Goal: Navigation & Orientation: Understand site structure

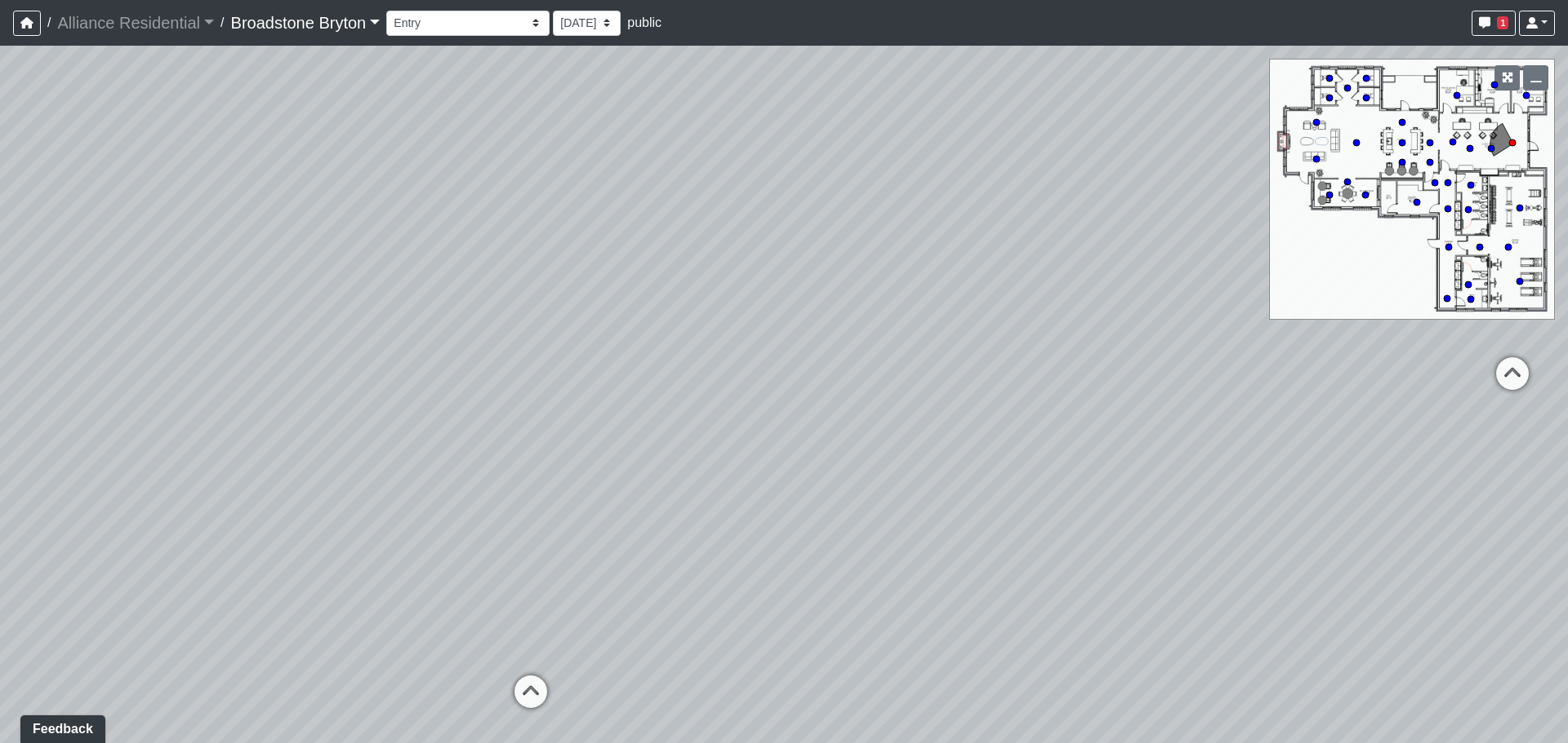
drag, startPoint x: 847, startPoint y: 525, endPoint x: 743, endPoint y: 500, distance: 107.0
click at [743, 500] on div "Loading... Desks 1 Loading... Breakroom Loading... Office 1" at bounding box center [784, 394] width 1568 height 697
drag, startPoint x: 1002, startPoint y: 567, endPoint x: 513, endPoint y: 490, distance: 495.0
click at [513, 490] on div "Loading... Desks 1 Loading... Breakroom Loading... Office 1" at bounding box center [784, 394] width 1568 height 697
drag, startPoint x: 849, startPoint y: 432, endPoint x: 1020, endPoint y: 691, distance: 310.4
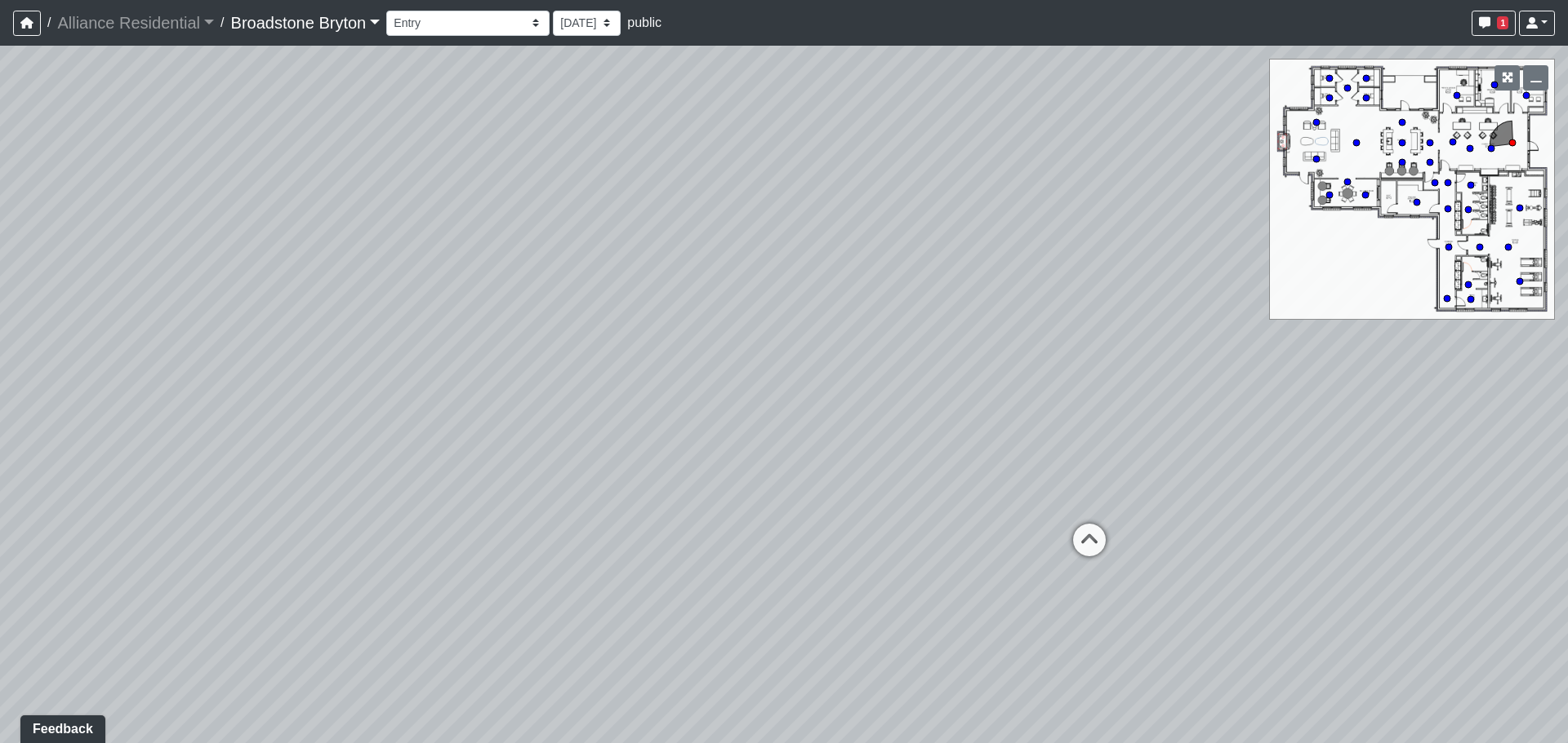
click at [1042, 726] on div "Loading... Desks 1 Loading... Breakroom Loading... Office 1" at bounding box center [784, 394] width 1568 height 697
drag, startPoint x: 824, startPoint y: 402, endPoint x: 858, endPoint y: 385, distance: 38.0
click at [855, 386] on div "Loading... Desks 1 Loading... Breakroom Loading... Office 1" at bounding box center [784, 394] width 1568 height 697
drag, startPoint x: 936, startPoint y: 568, endPoint x: 217, endPoint y: 552, distance: 719.2
click at [224, 552] on div "Loading... Desks 1 Loading... Breakroom Loading... Office 1" at bounding box center [784, 394] width 1568 height 697
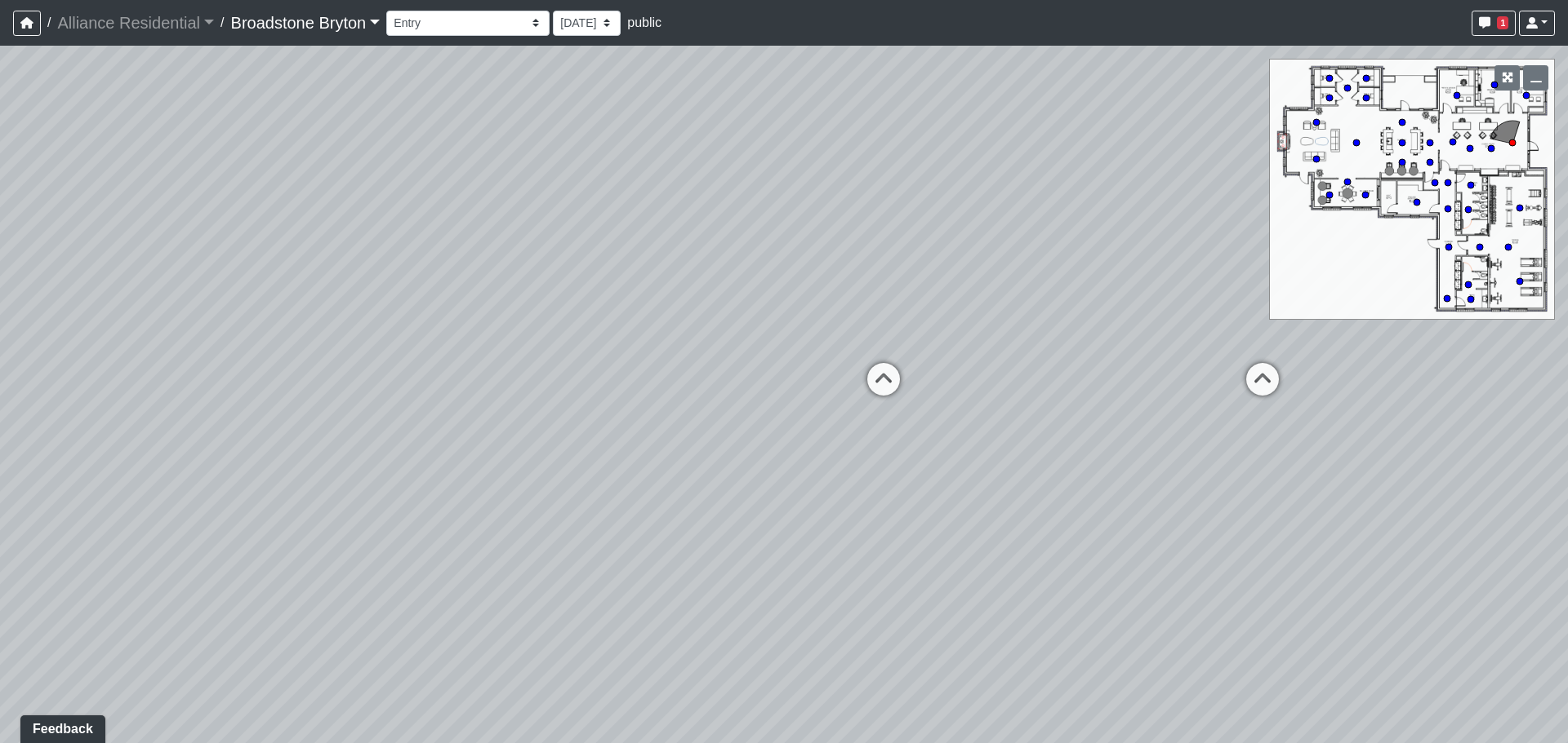
drag, startPoint x: 924, startPoint y: 519, endPoint x: 565, endPoint y: 508, distance: 359.2
click at [567, 508] on div "Loading... Desks 1 Loading... Breakroom Loading... Office 1" at bounding box center [784, 394] width 1568 height 697
drag, startPoint x: 687, startPoint y: 563, endPoint x: 1231, endPoint y: 187, distance: 661.3
click at [1192, 200] on div "Loading... Desks 1 Loading... Breakroom Loading... Office 1" at bounding box center [784, 394] width 1568 height 697
drag, startPoint x: 831, startPoint y: 333, endPoint x: 1189, endPoint y: 617, distance: 457.0
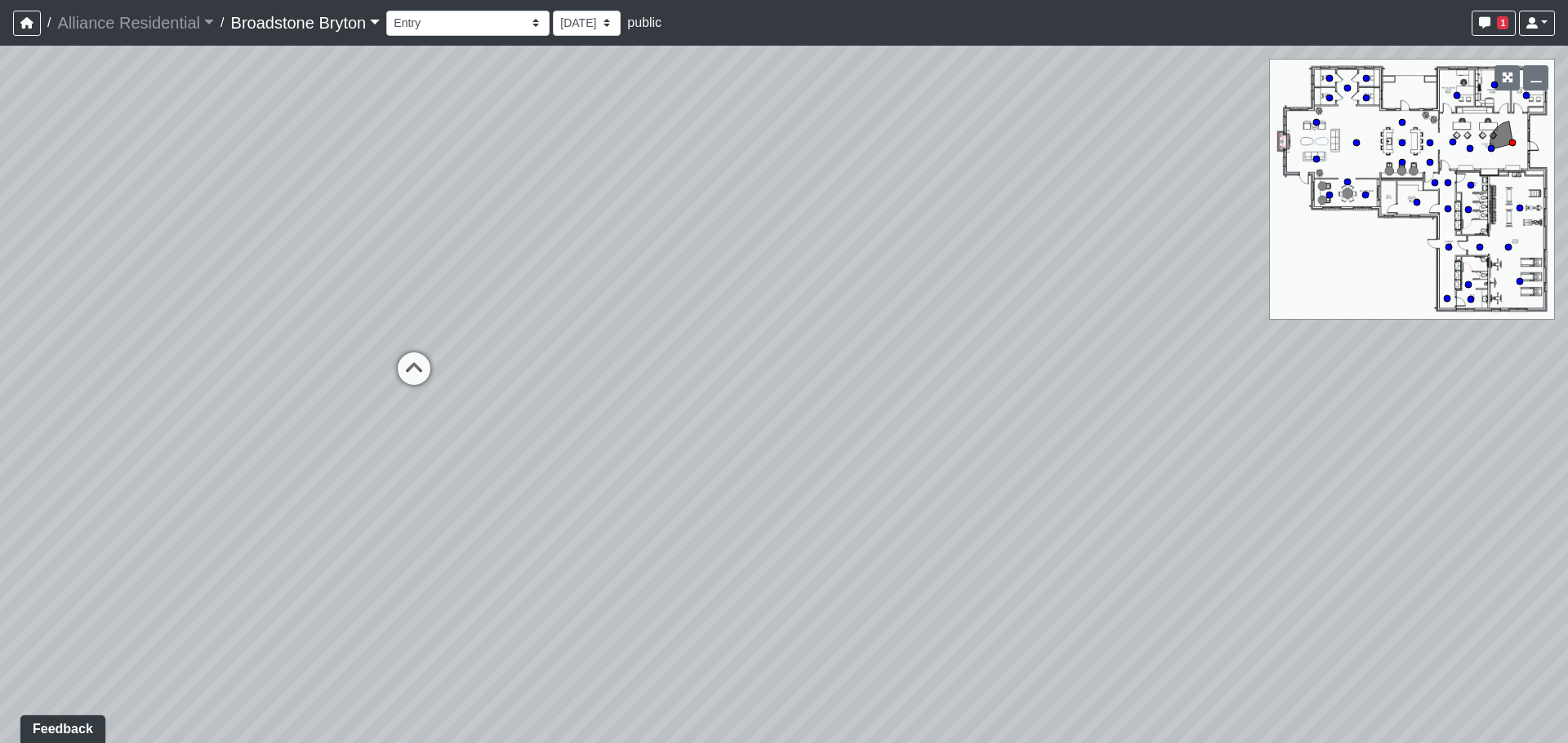
click at [1189, 617] on div "Loading... Desks 1 Loading... Breakroom Loading... Office 1" at bounding box center [784, 394] width 1568 height 697
click at [628, 530] on icon at bounding box center [632, 528] width 49 height 49
click at [747, 519] on icon at bounding box center [741, 528] width 49 height 49
click at [864, 554] on icon at bounding box center [875, 561] width 49 height 49
click at [738, 509] on icon at bounding box center [731, 511] width 49 height 49
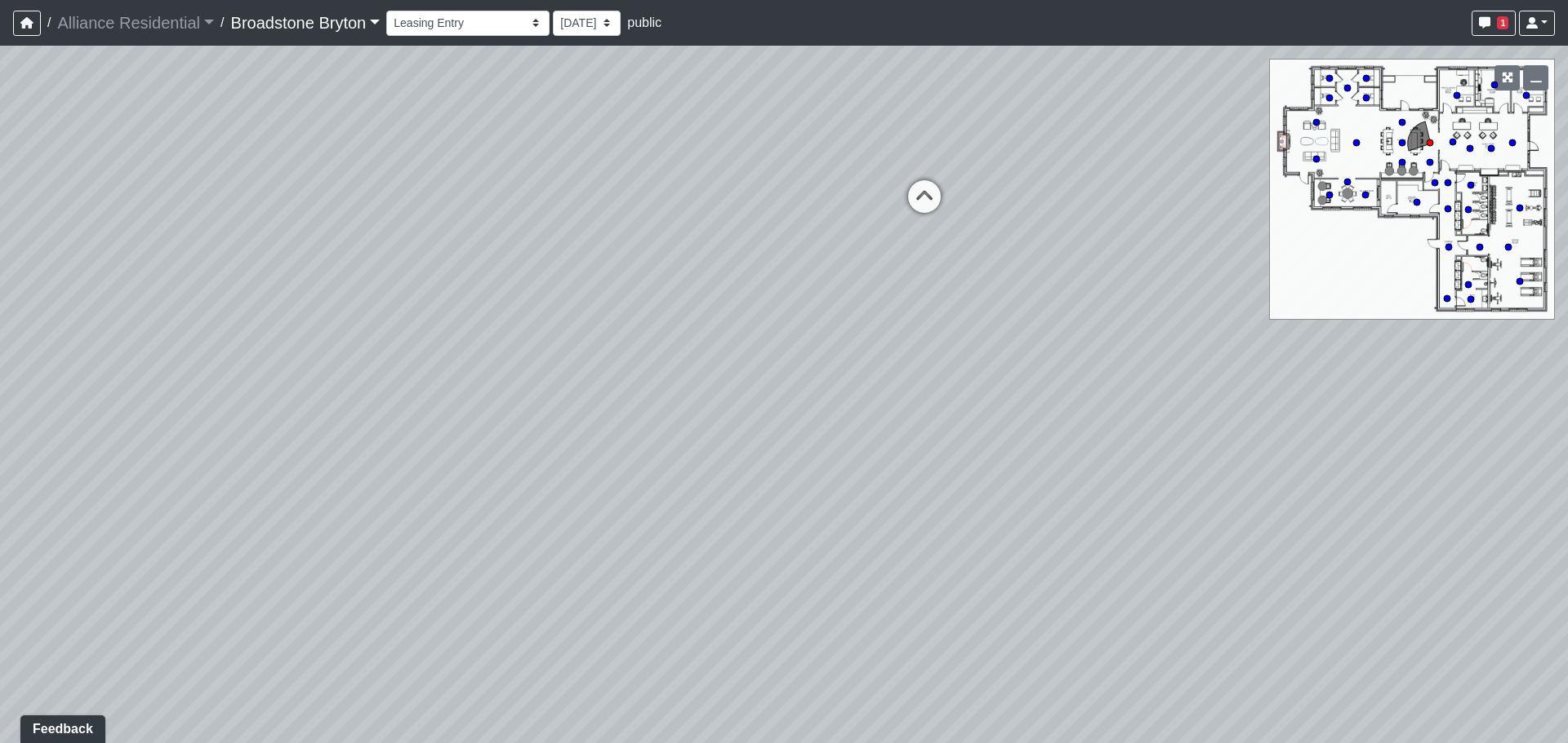
drag, startPoint x: 988, startPoint y: 554, endPoint x: 305, endPoint y: 420, distance: 696.0
click at [305, 420] on div "Loading... Desks 1 Loading... Breakroom Loading... Office 1 Loading... Entry Lo…" at bounding box center [784, 394] width 1568 height 697
click at [922, 189] on icon at bounding box center [924, 204] width 49 height 49
drag, startPoint x: 493, startPoint y: 284, endPoint x: 825, endPoint y: 400, distance: 351.7
click at [825, 400] on div "Loading... Desks 1 Loading... Breakroom Loading... Office 1 Loading... Entry Lo…" at bounding box center [784, 394] width 1568 height 697
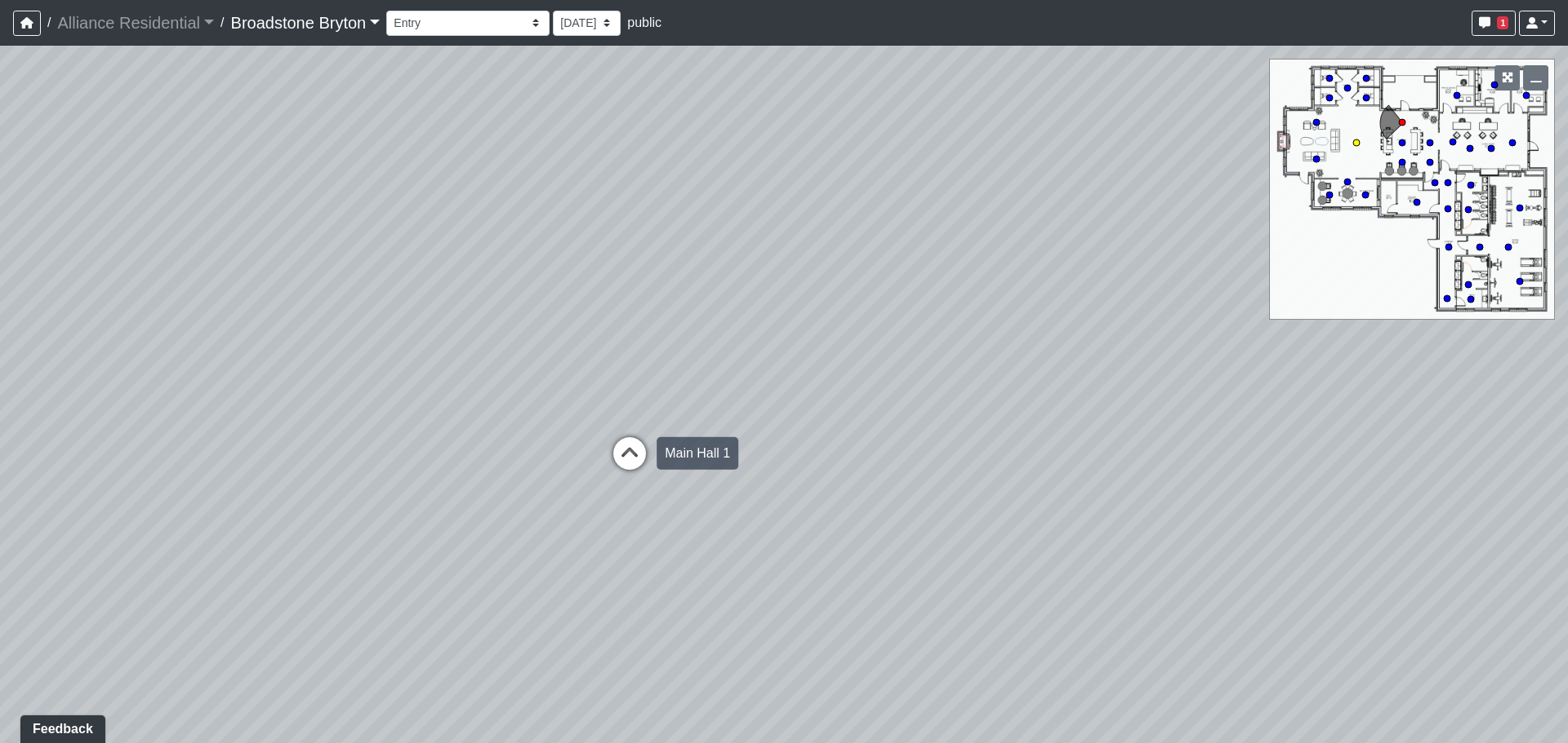
click at [640, 450] on icon at bounding box center [629, 462] width 49 height 49
drag, startPoint x: 387, startPoint y: 460, endPoint x: 973, endPoint y: 469, distance: 586.1
click at [938, 467] on div "Loading... Desks 1 Loading... Breakroom Loading... Office 1 Loading... Entry Lo…" at bounding box center [784, 394] width 1568 height 697
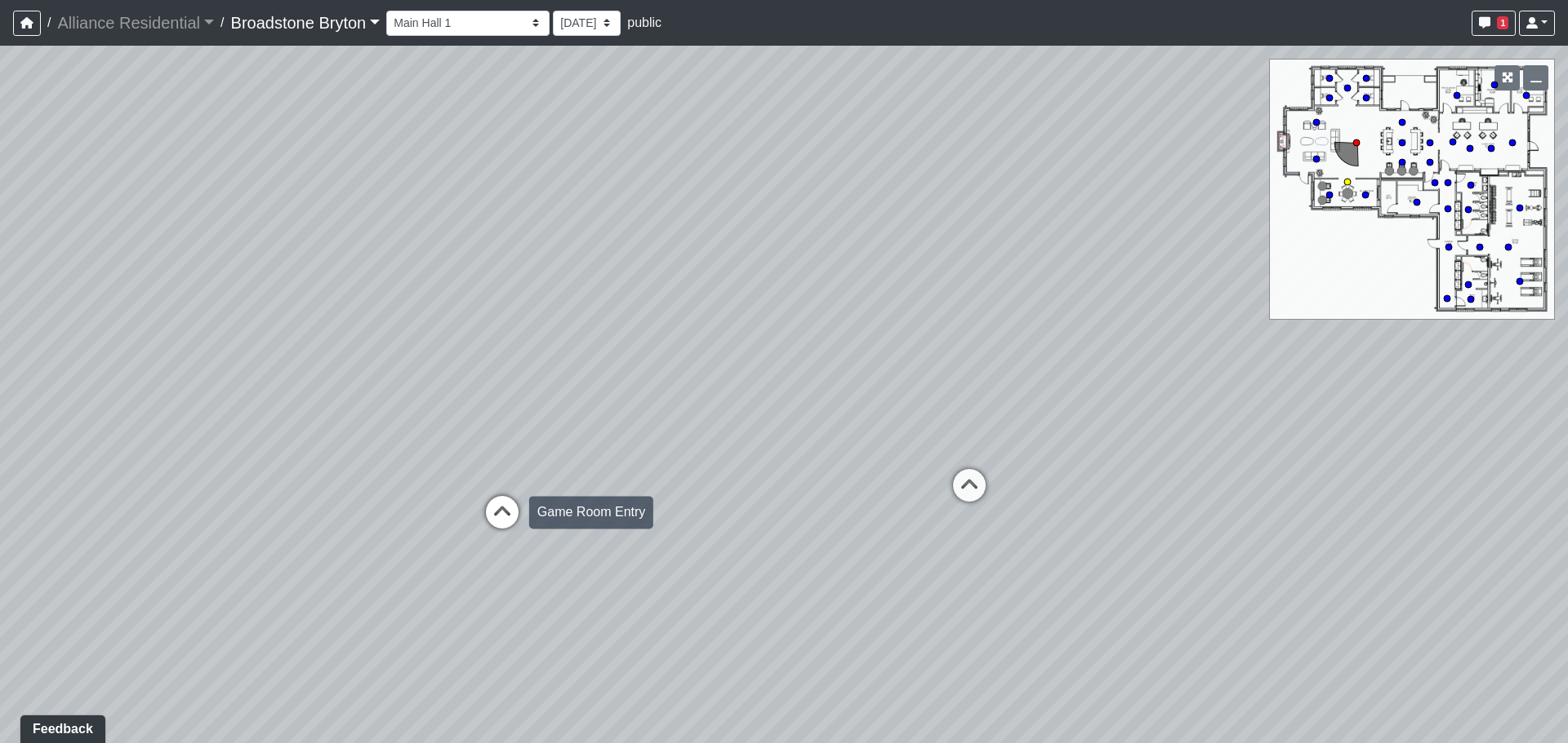
click at [502, 504] on icon at bounding box center [502, 520] width 49 height 49
click at [1451, 411] on div "Loading... Desks 1 Loading... Breakroom Loading... Office 1 Loading... Entry Lo…" at bounding box center [784, 394] width 1568 height 697
drag, startPoint x: 1057, startPoint y: 324, endPoint x: 1340, endPoint y: 601, distance: 396.0
click at [1305, 608] on div "Loading... Desks 1 Loading... Breakroom Loading... Office 1 Loading... Entry Lo…" at bounding box center [784, 394] width 1568 height 697
drag, startPoint x: 535, startPoint y: 563, endPoint x: 1368, endPoint y: 395, distance: 849.8
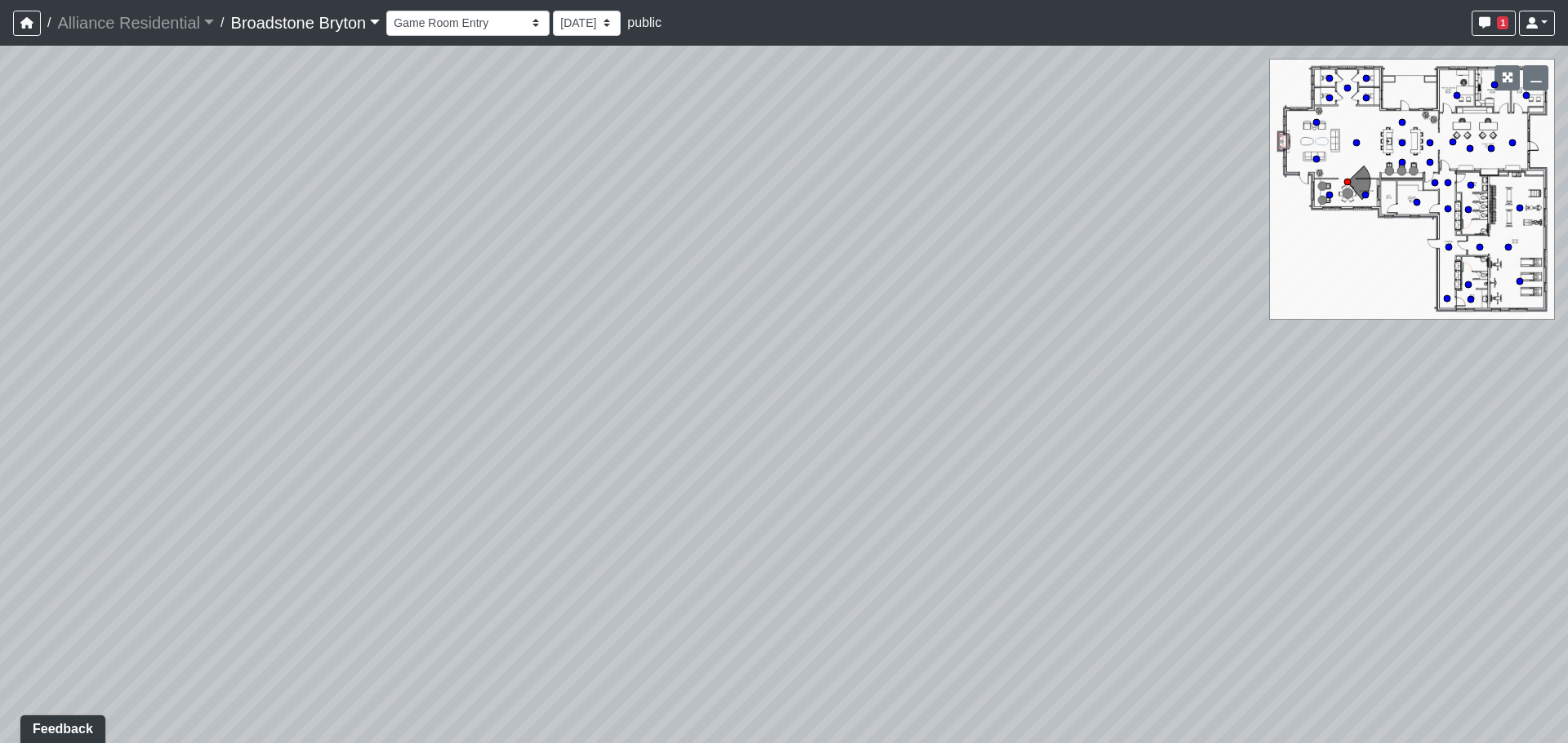
click at [1333, 406] on div "Loading... Desks 1 Loading... Breakroom Loading... Office 1 Loading... Entry Lo…" at bounding box center [784, 394] width 1568 height 697
click at [873, 412] on icon at bounding box center [858, 418] width 49 height 49
drag, startPoint x: 1094, startPoint y: 395, endPoint x: 493, endPoint y: 473, distance: 606.0
click at [494, 476] on div "Loading... Desks 1 Loading... Breakroom Loading... Office 1 Loading... Entry Lo…" at bounding box center [784, 394] width 1568 height 697
drag, startPoint x: 1239, startPoint y: 336, endPoint x: 459, endPoint y: 386, distance: 781.6
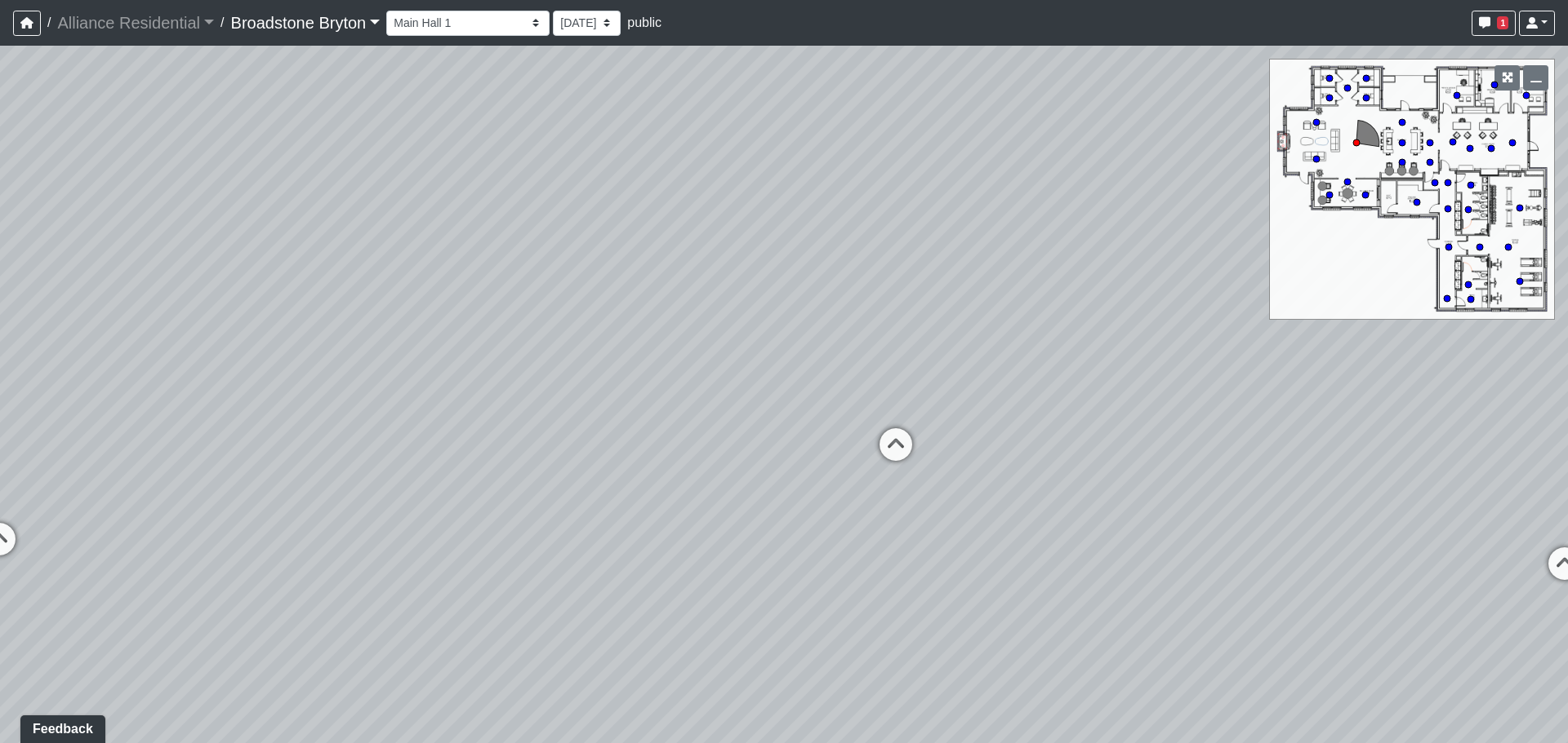
click at [521, 387] on div "Loading... Desks 1 Loading... Breakroom Loading... Office 1 Loading... Entry Lo…" at bounding box center [784, 394] width 1568 height 697
click at [641, 490] on div "Loading... Booth Seatings" at bounding box center [637, 506] width 49 height 49
click at [402, 671] on icon at bounding box center [397, 681] width 49 height 49
drag, startPoint x: 1037, startPoint y: 591, endPoint x: 378, endPoint y: 519, distance: 662.9
click at [378, 519] on div "Loading... Desks 1 Loading... Breakroom Loading... Office 1 Loading... Entry Lo…" at bounding box center [784, 394] width 1568 height 697
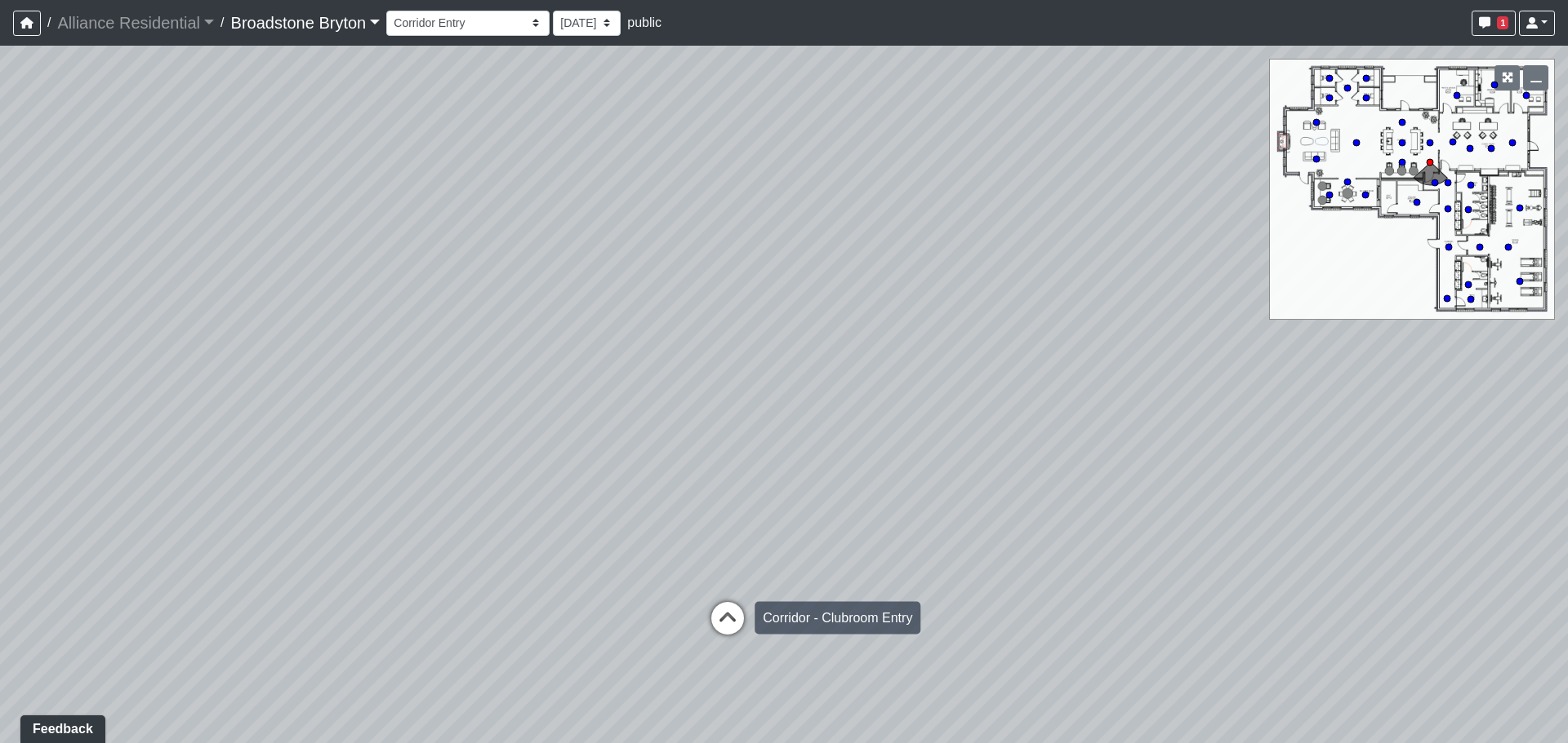
click at [731, 617] on icon at bounding box center [727, 626] width 49 height 49
drag, startPoint x: 643, startPoint y: 534, endPoint x: 1169, endPoint y: 393, distance: 544.6
click at [1164, 399] on div "Loading... Desks 1 Loading... Breakroom Loading... Office 1 Loading... Entry Lo…" at bounding box center [784, 394] width 1568 height 697
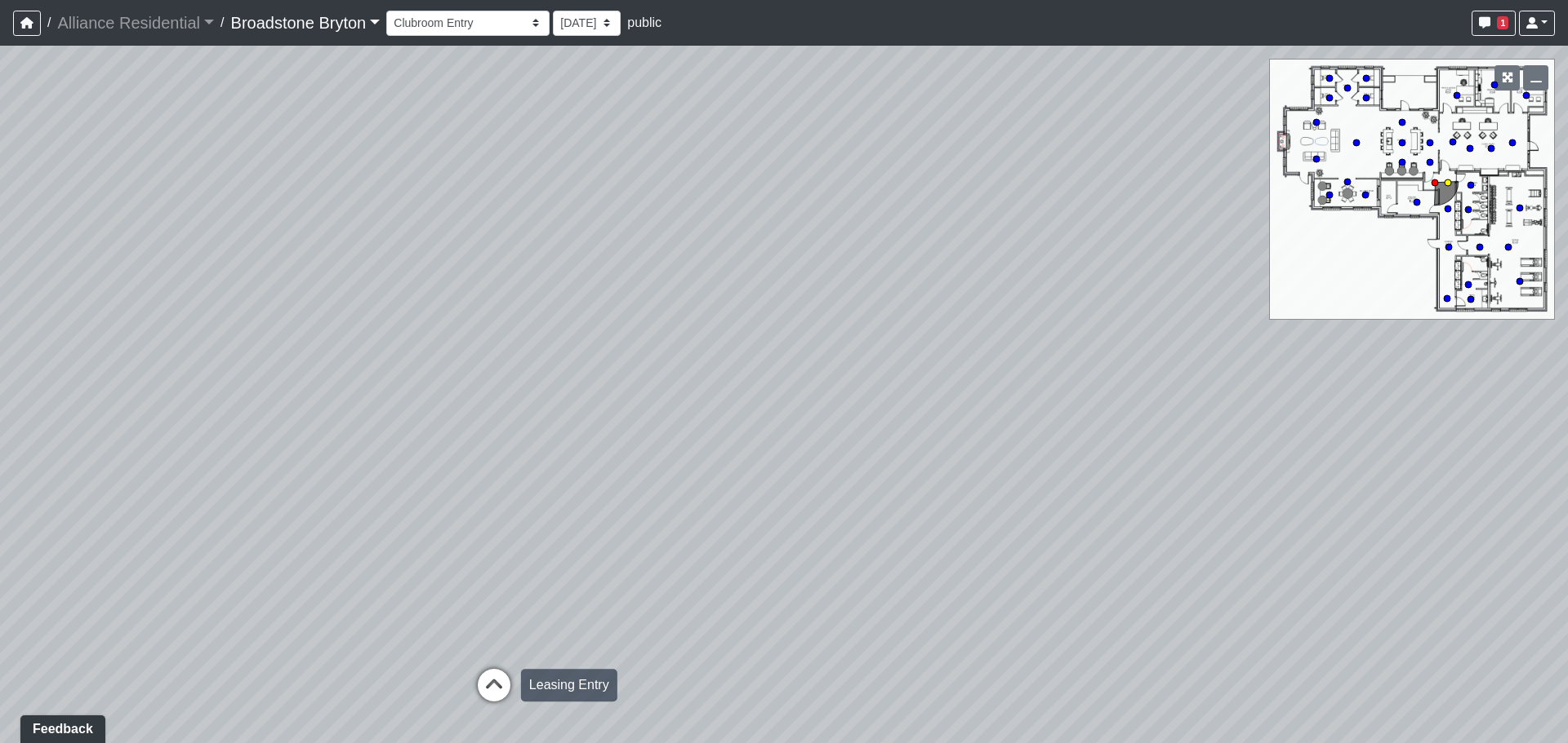
click at [503, 683] on icon at bounding box center [493, 693] width 49 height 49
drag, startPoint x: 960, startPoint y: 483, endPoint x: 254, endPoint y: 695, distance: 737.1
click at [264, 695] on div "Loading... Desks 1 Loading... Breakroom Loading... Office 1 Loading... Entry Lo…" at bounding box center [784, 394] width 1568 height 697
click at [726, 611] on icon at bounding box center [719, 626] width 49 height 49
click at [706, 537] on icon at bounding box center [700, 549] width 49 height 49
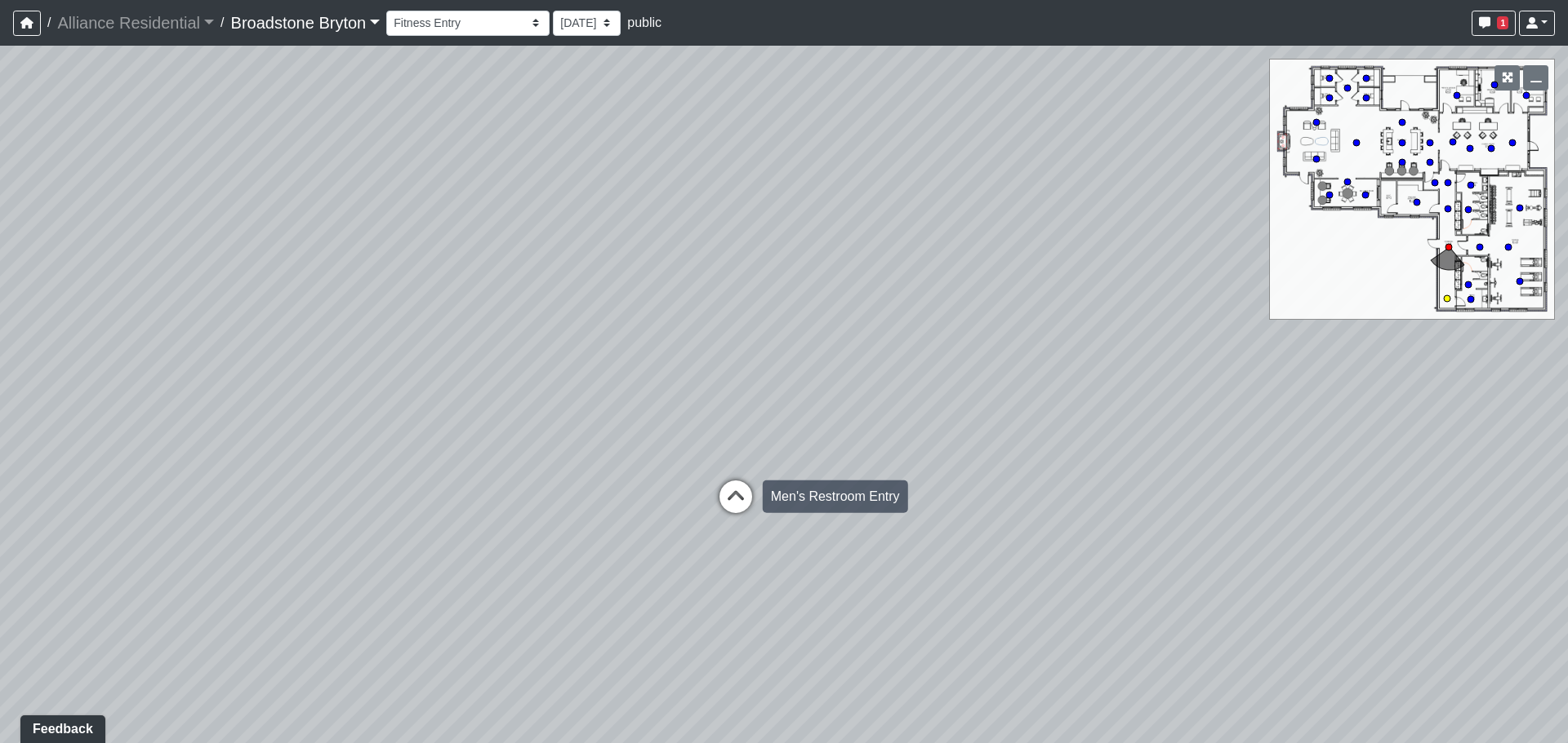
click at [740, 498] on icon at bounding box center [735, 505] width 49 height 49
select select "3dMZCe4352nVqe6g8CAKyt"
drag, startPoint x: 987, startPoint y: 501, endPoint x: 61, endPoint y: 544, distance: 927.0
click at [291, 612] on div "Loading... Desks 1 Loading... Breakroom Loading... Office 1 Loading... Entry Lo…" at bounding box center [784, 394] width 1568 height 697
drag, startPoint x: 368, startPoint y: 295, endPoint x: 231, endPoint y: 232, distance: 150.8
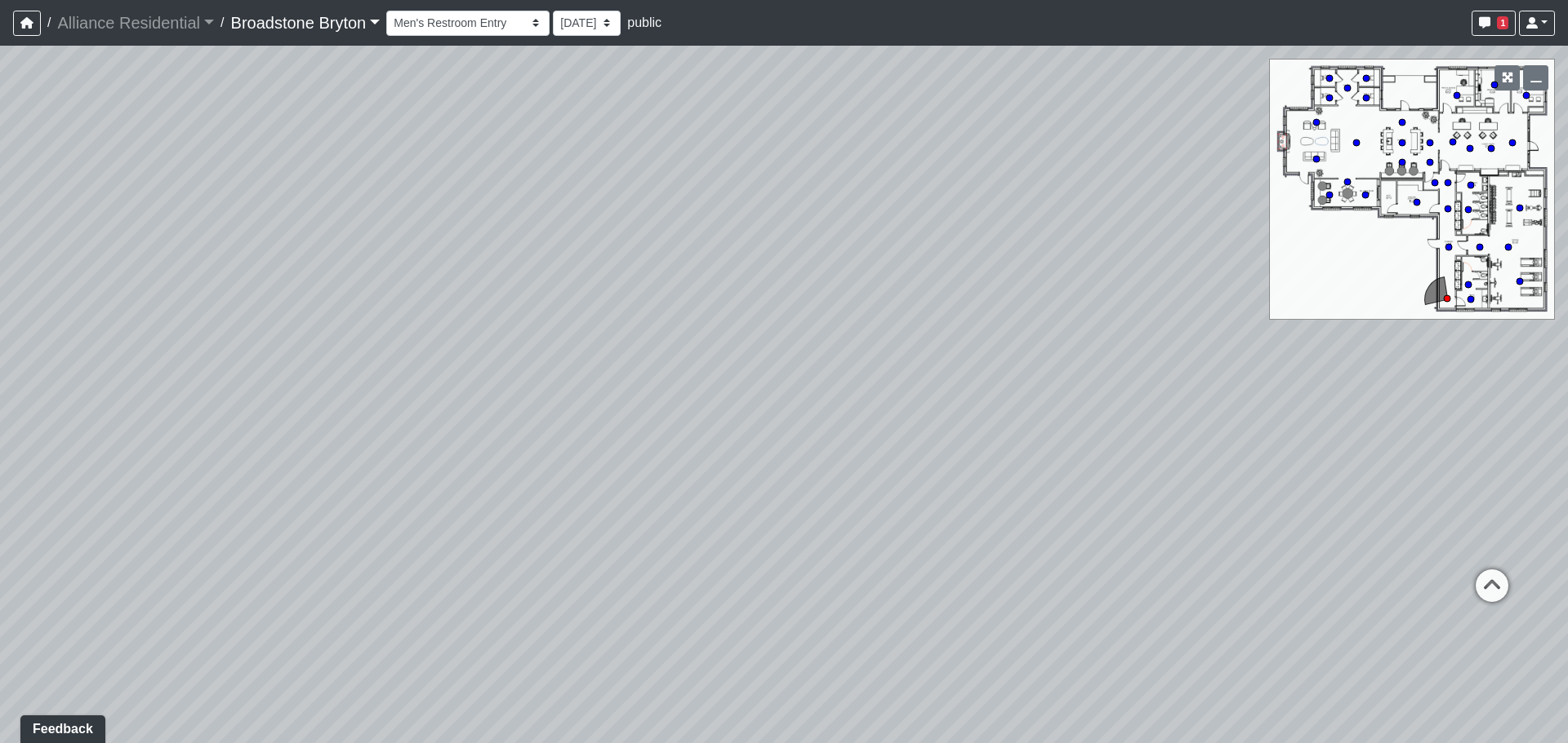
click at [243, 237] on div "Loading... Desks 1 Loading... Breakroom Loading... Office 1 Loading... Entry Lo…" at bounding box center [784, 394] width 1568 height 697
